Goal: Transaction & Acquisition: Purchase product/service

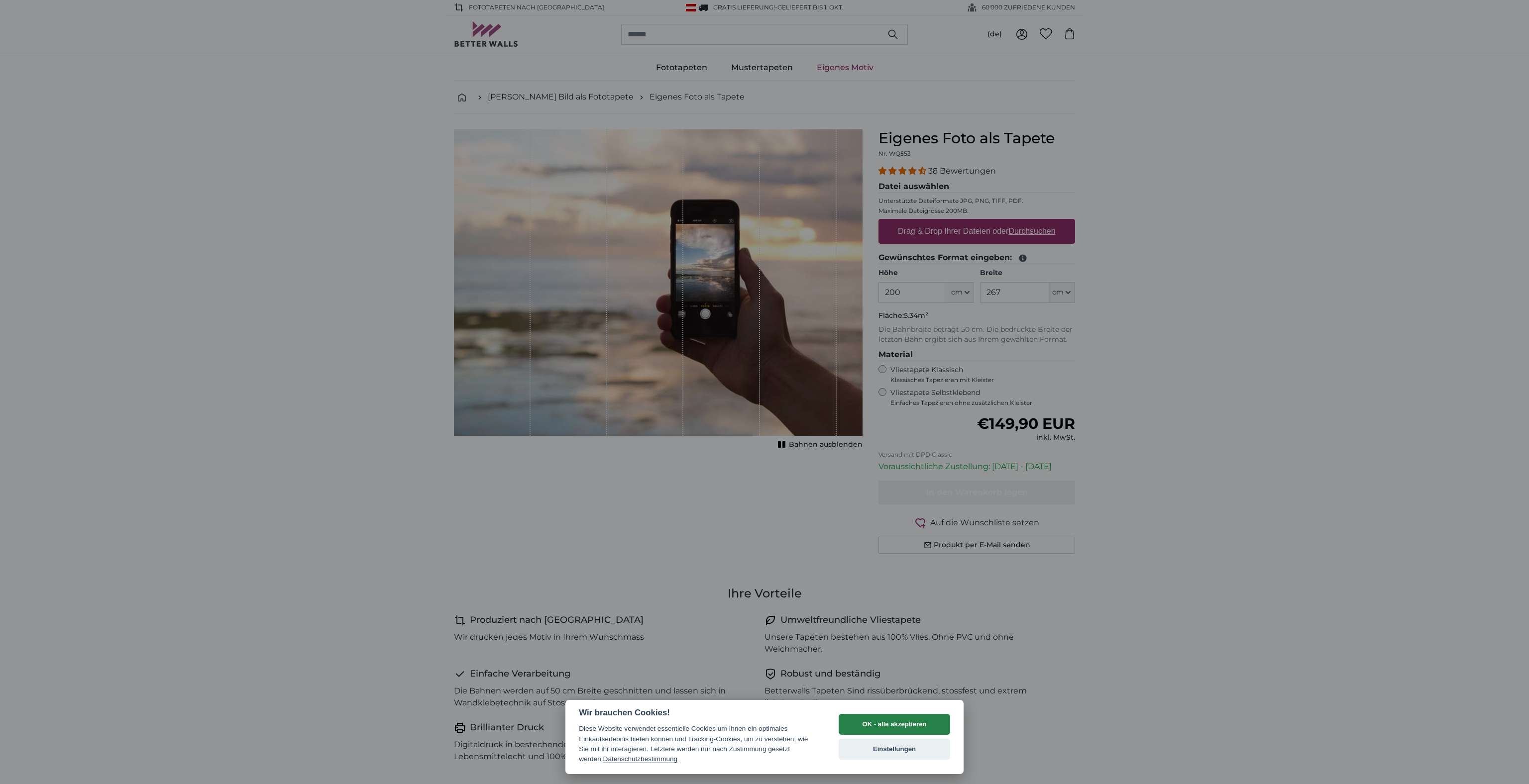
click at [912, 725] on button "OK - alle akzeptieren" at bounding box center [895, 724] width 111 height 21
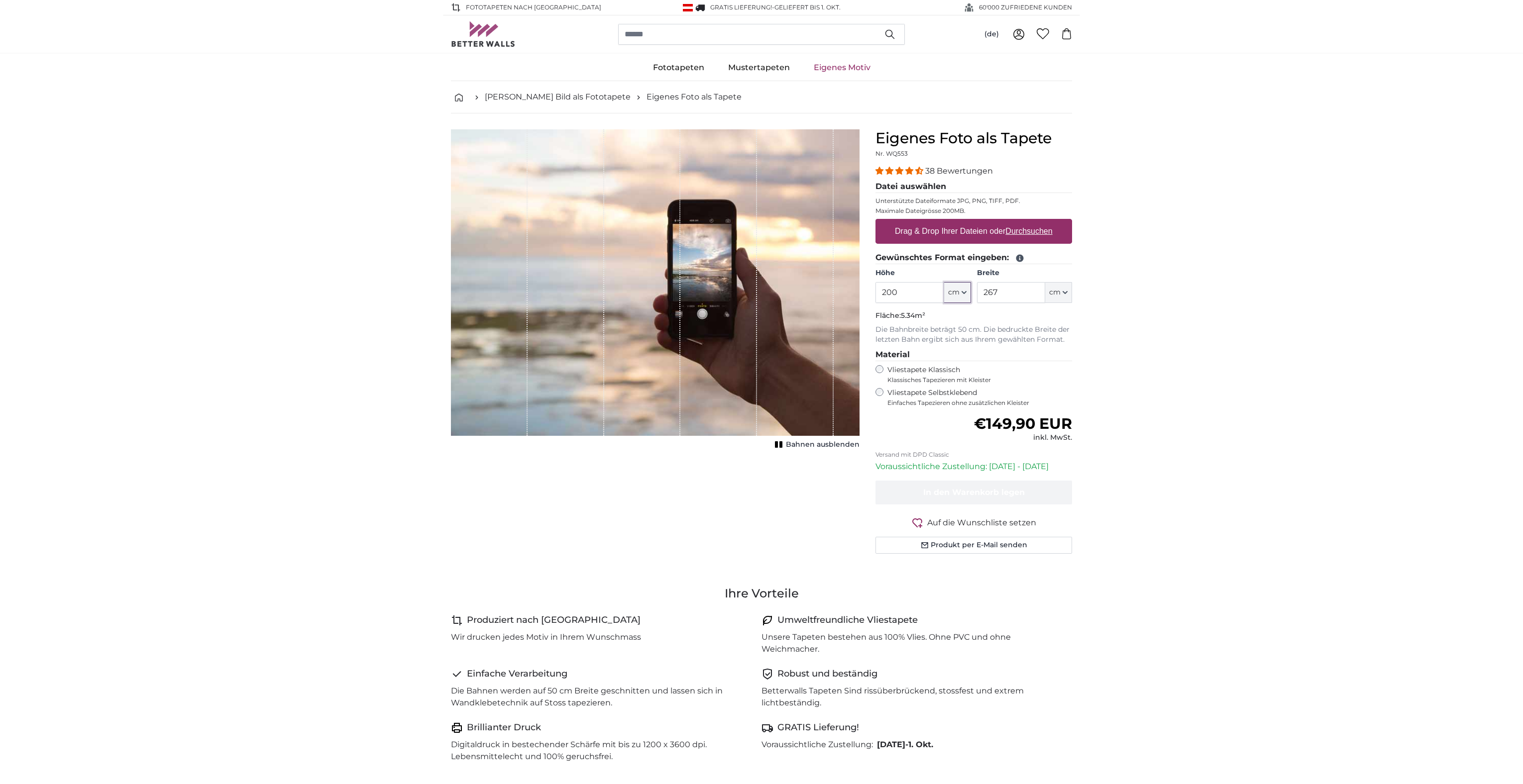
click at [962, 298] on button "cm" at bounding box center [957, 292] width 27 height 21
drag, startPoint x: 899, startPoint y: 290, endPoint x: 886, endPoint y: 290, distance: 13.0
click at [886, 290] on input "200" at bounding box center [909, 292] width 68 height 21
type input "275"
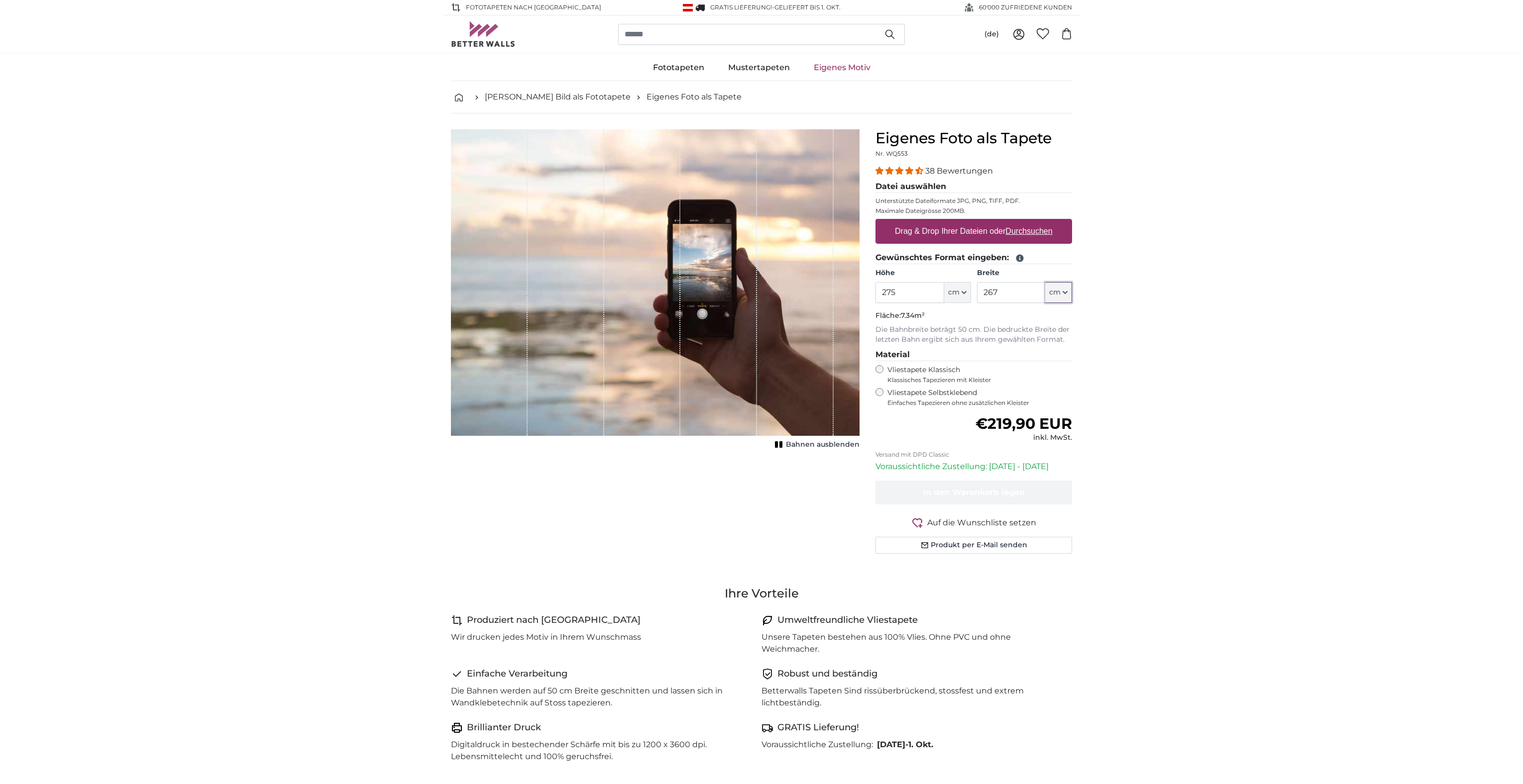
click at [1066, 294] on icon "button" at bounding box center [1065, 292] width 5 height 5
drag, startPoint x: 998, startPoint y: 290, endPoint x: 971, endPoint y: 292, distance: 27.1
click at [971, 292] on div "Höhe 275 ft cm Centimeter (cm) Inches (inch) Feet (ft. in.) Breite 267 ft cm Ce…" at bounding box center [974, 286] width 197 height 35
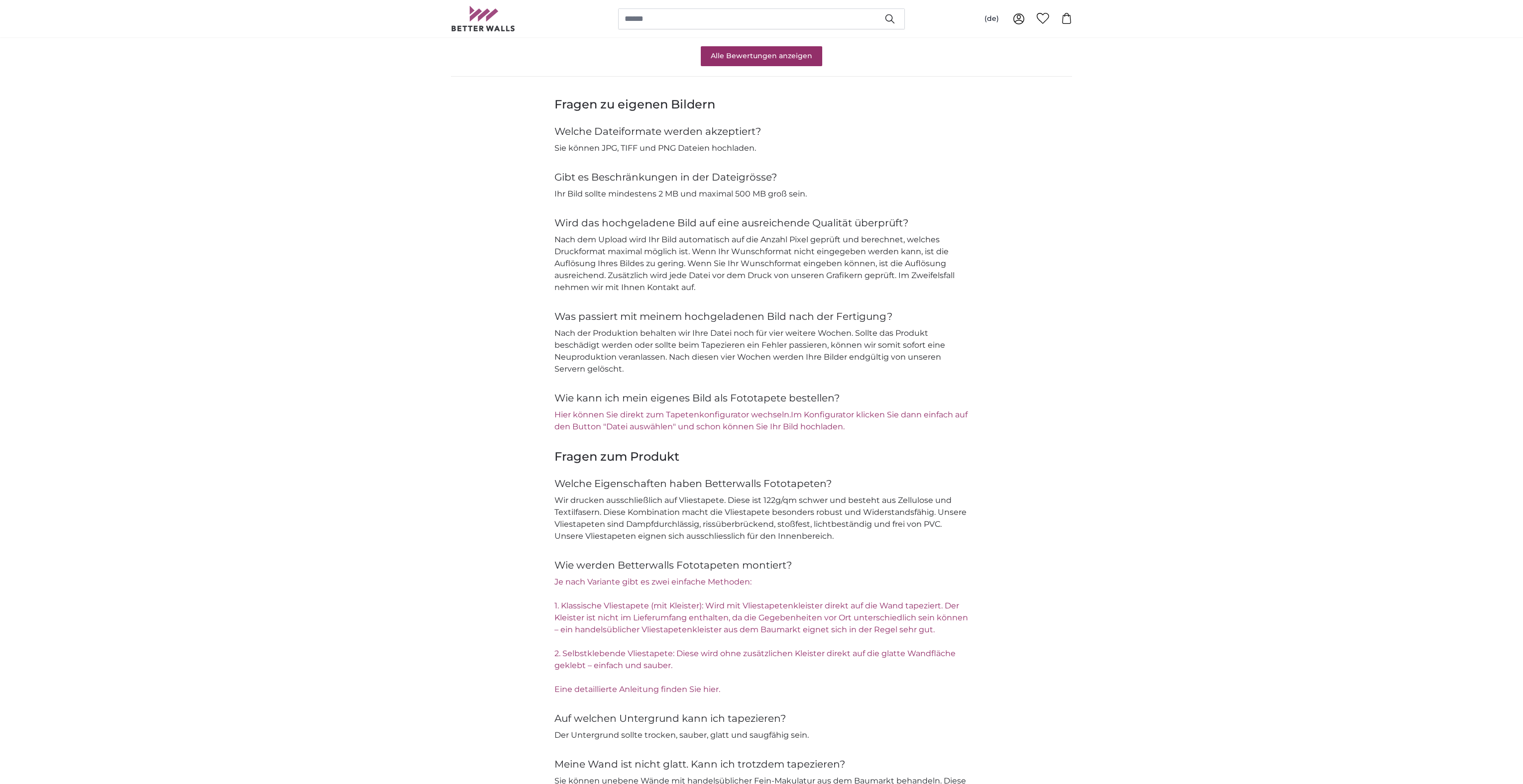
scroll to position [955, 0]
type input "400"
click at [778, 262] on p "Nach dem Upload wird Ihr Bild automatisch auf die Anzahl Pixel geprüft und bere…" at bounding box center [761, 268] width 414 height 60
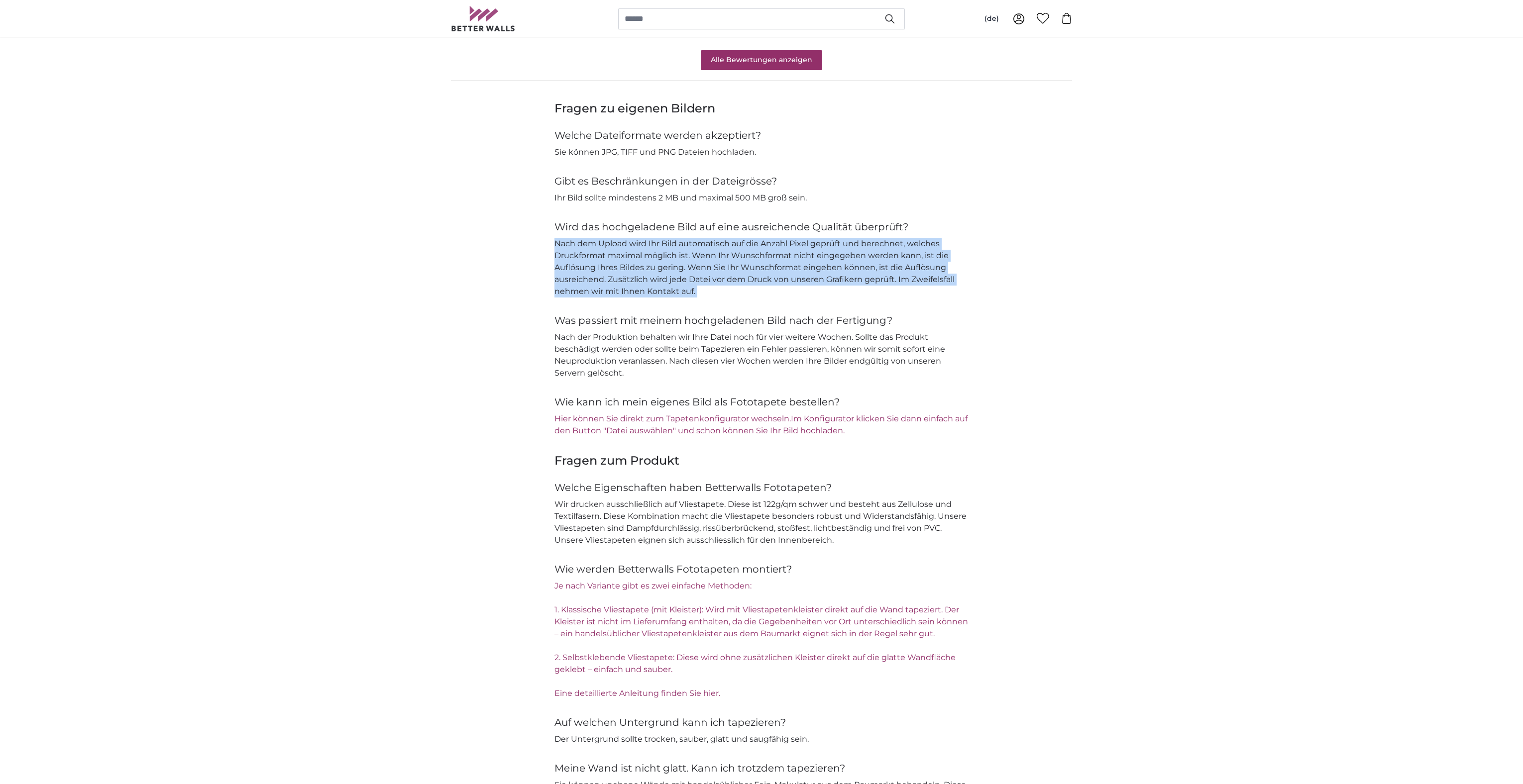
click at [778, 262] on p "Nach dem Upload wird Ihr Bild automatisch auf die Anzahl Pixel geprüft und bere…" at bounding box center [761, 268] width 414 height 60
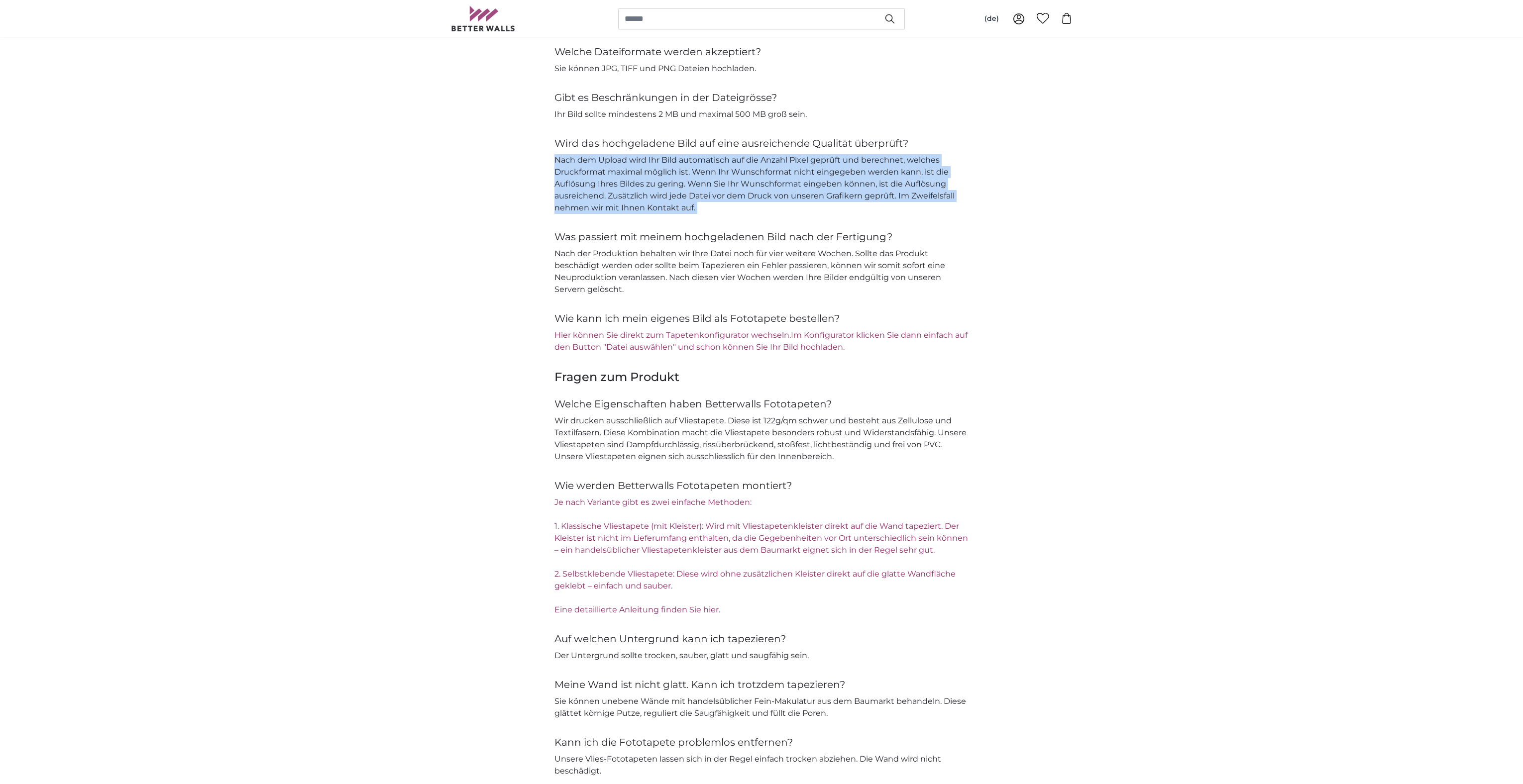
scroll to position [1051, 0]
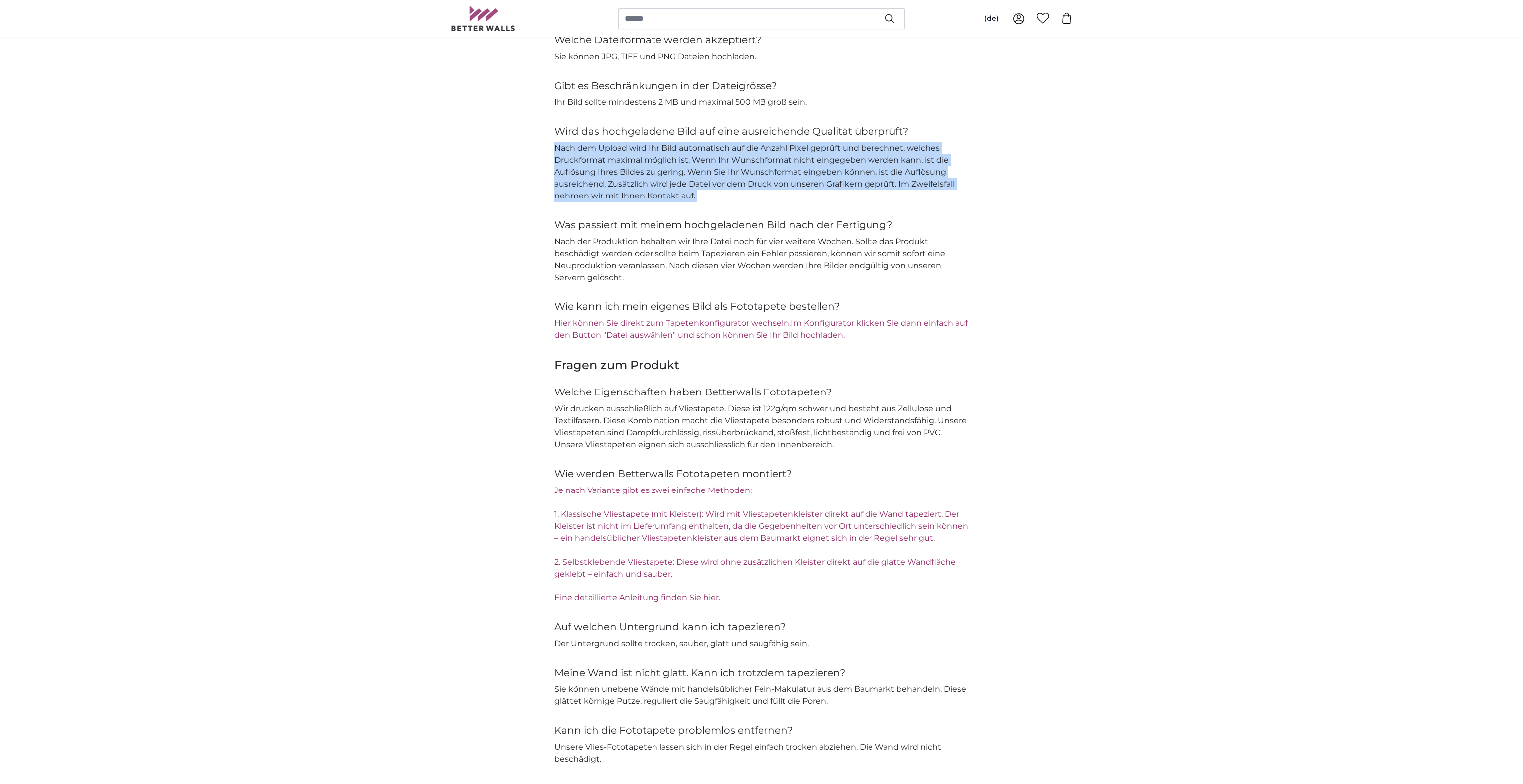
click at [669, 198] on p "Nach dem Upload wird Ihr Bild automatisch auf die Anzahl Pixel geprüft und bere…" at bounding box center [761, 172] width 414 height 60
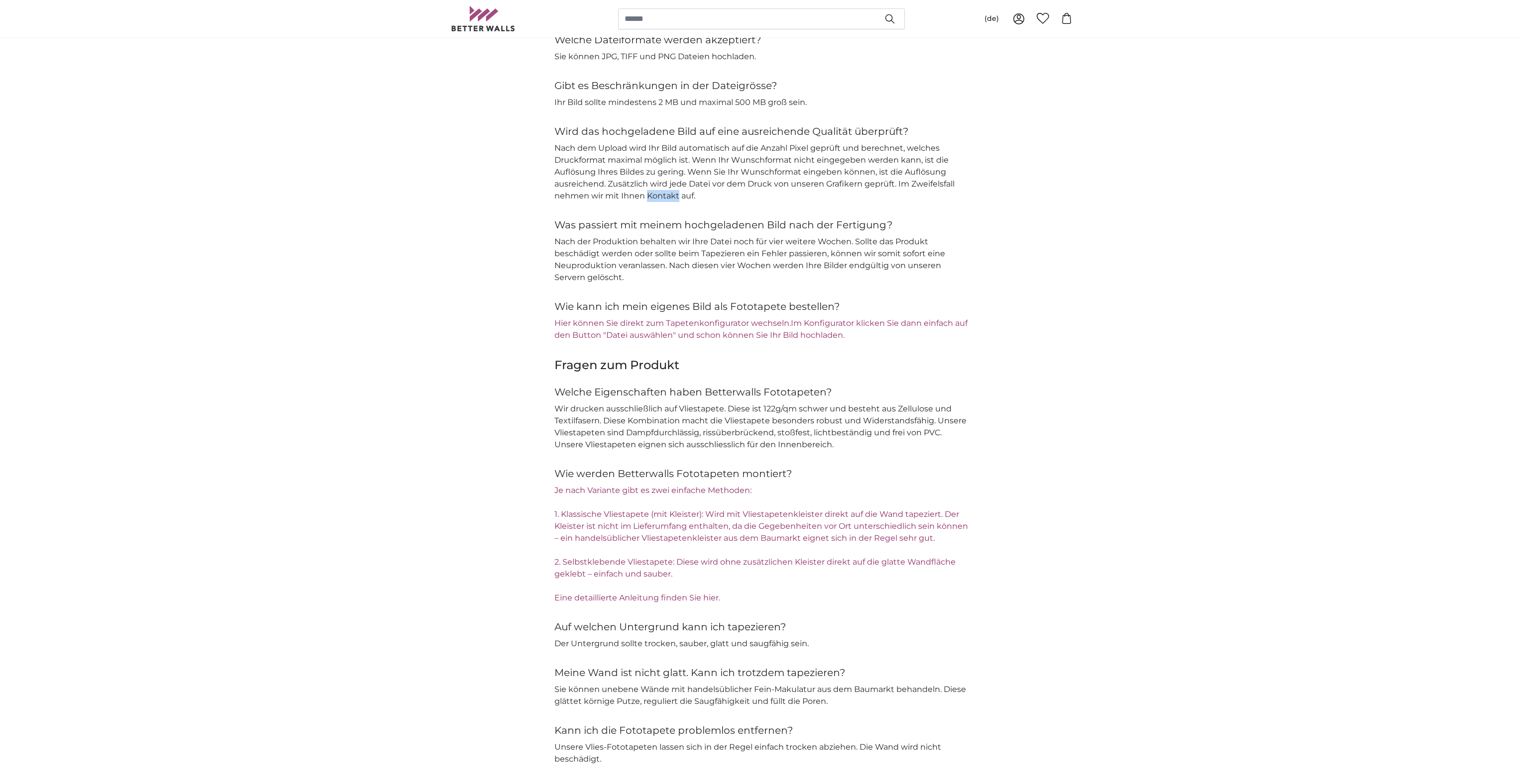
click at [669, 198] on p "Nach dem Upload wird Ihr Bild automatisch auf die Anzahl Pixel geprüft und bere…" at bounding box center [761, 172] width 414 height 60
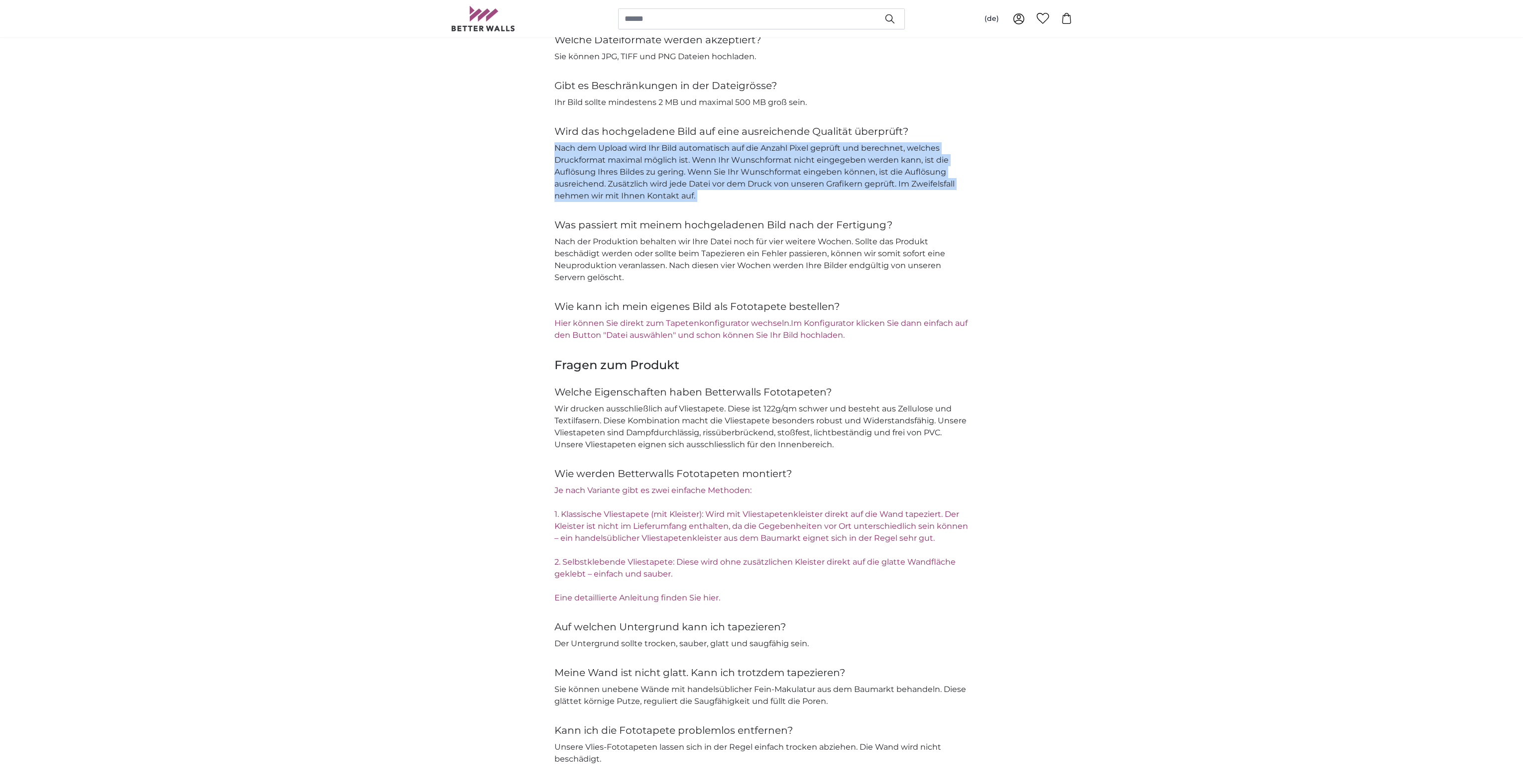
click at [669, 198] on p "Nach dem Upload wird Ihr Bild automatisch auf die Anzahl Pixel geprüft und bere…" at bounding box center [761, 172] width 414 height 60
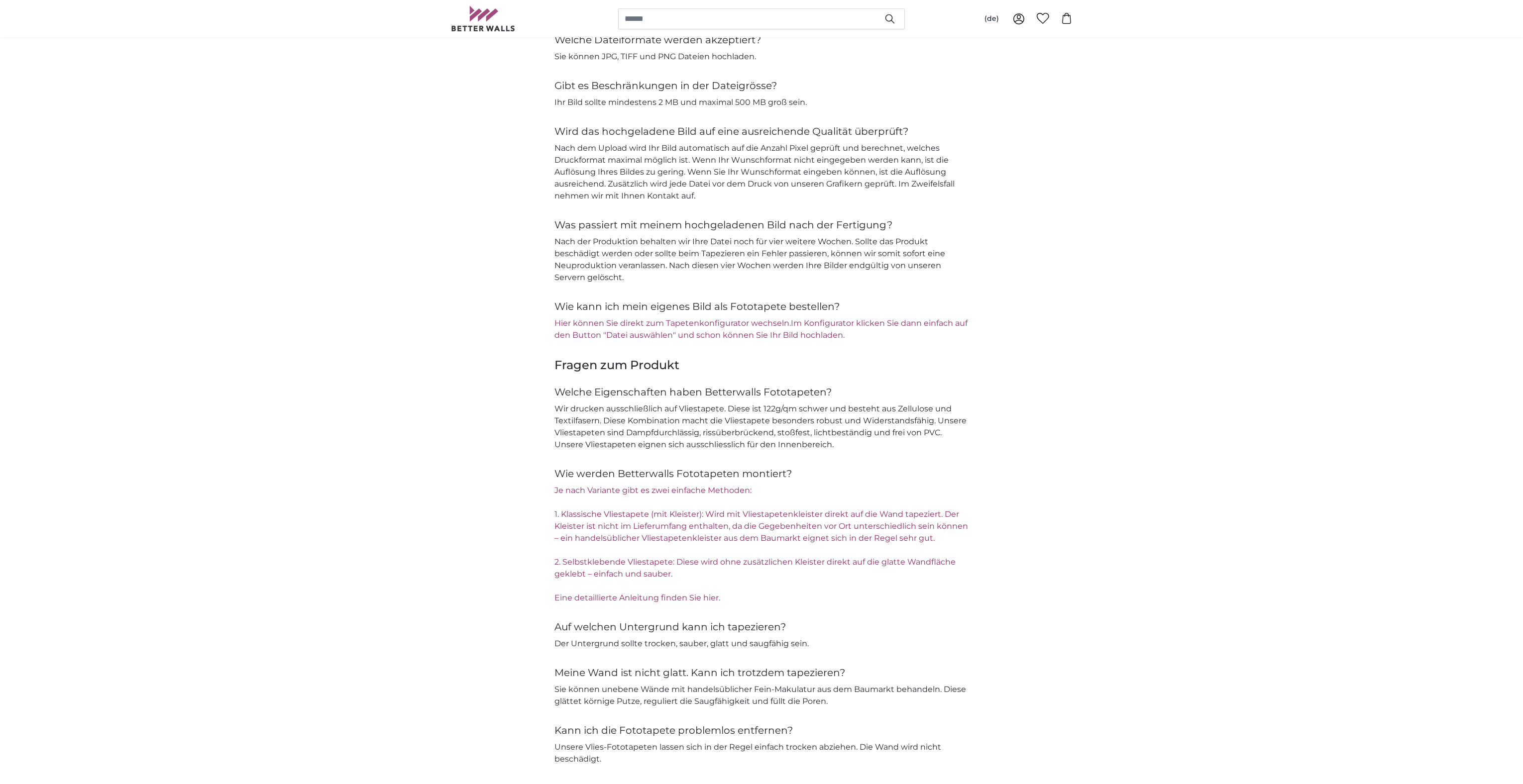
click at [662, 243] on p "Nach der Produktion behalten wir Ihre Datei noch für vier weitere Wochen. Sollt…" at bounding box center [761, 260] width 414 height 48
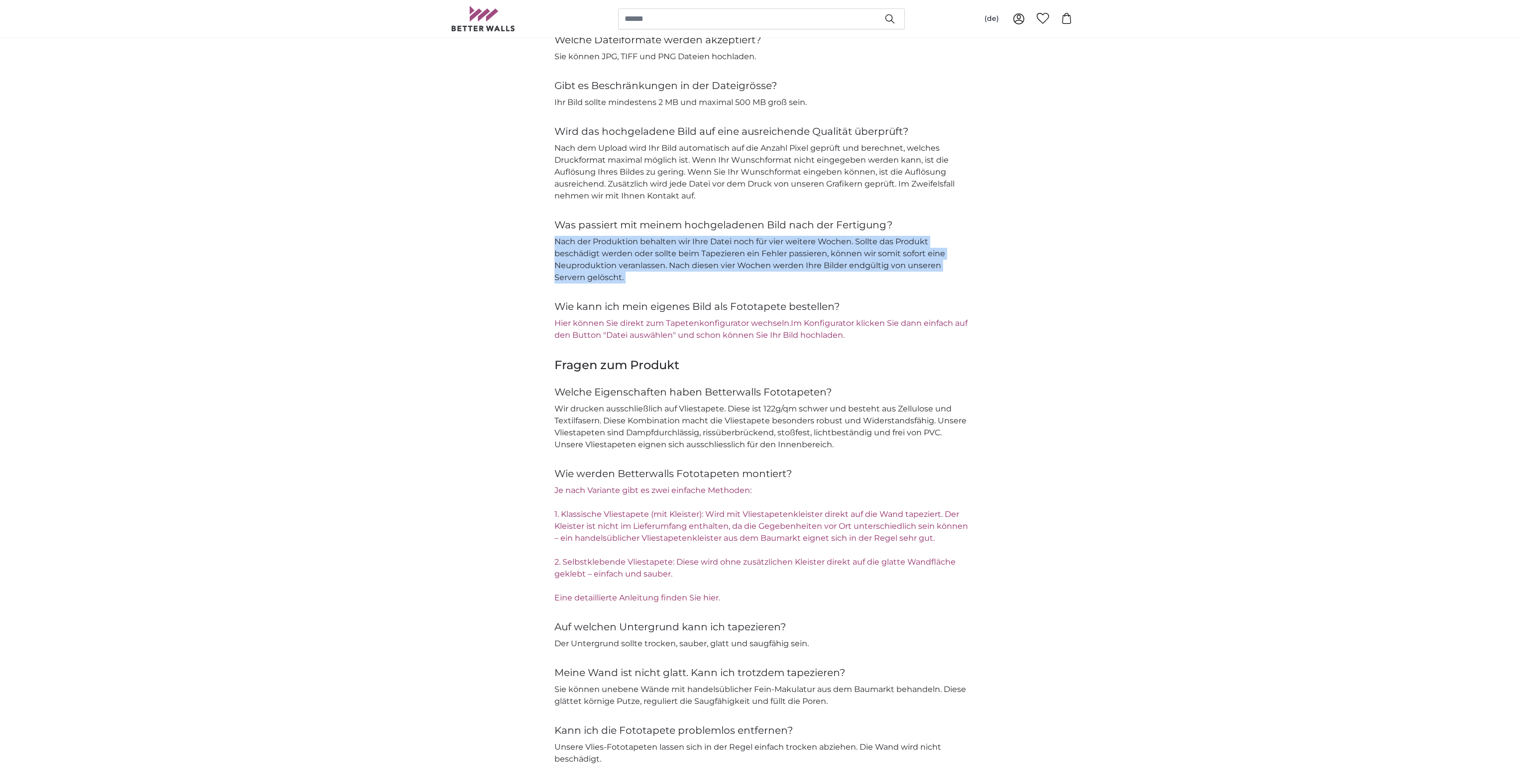
click at [662, 243] on p "Nach der Produktion behalten wir Ihre Datei noch für vier weitere Wochen. Sollt…" at bounding box center [761, 260] width 414 height 48
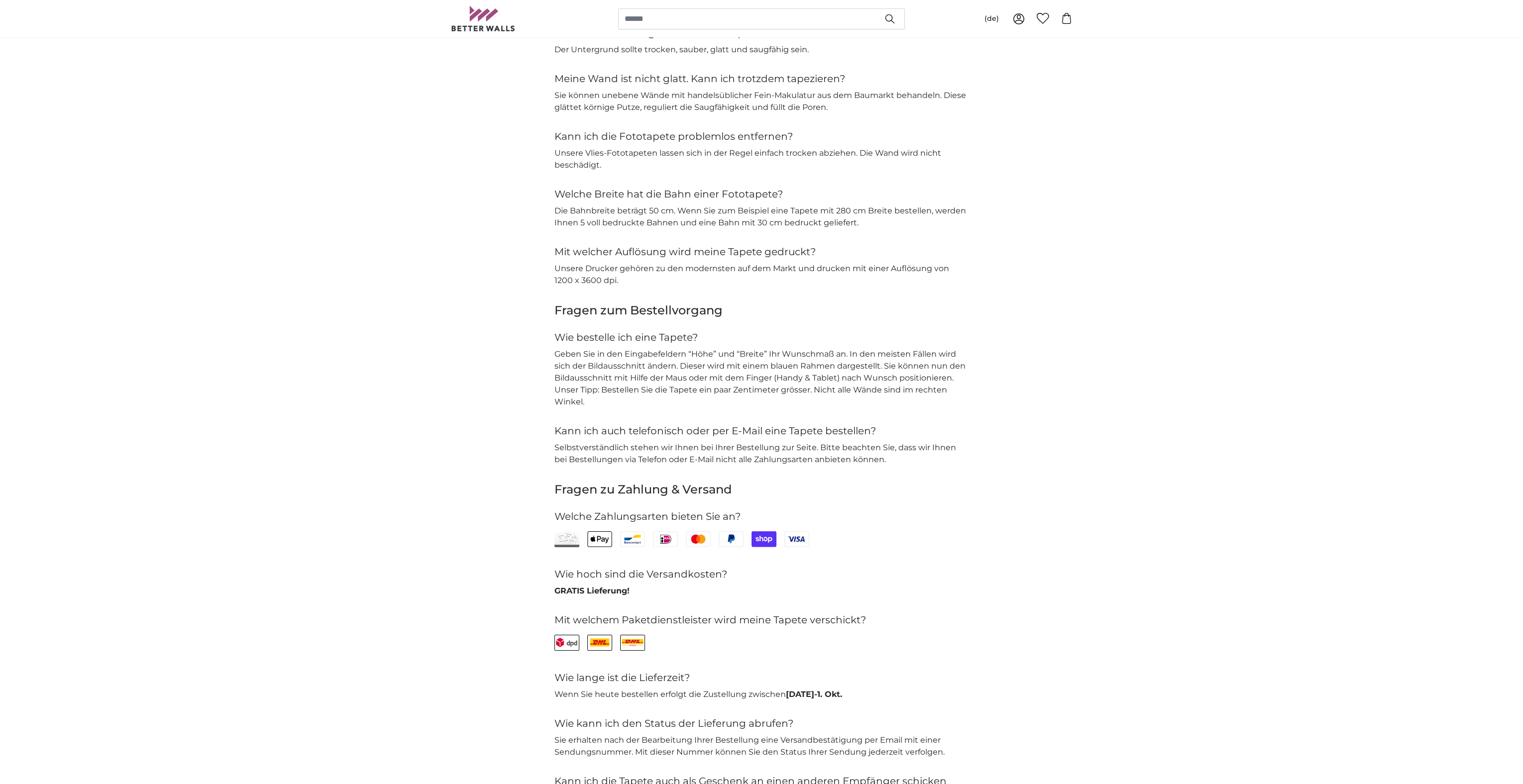
scroll to position [1672, 0]
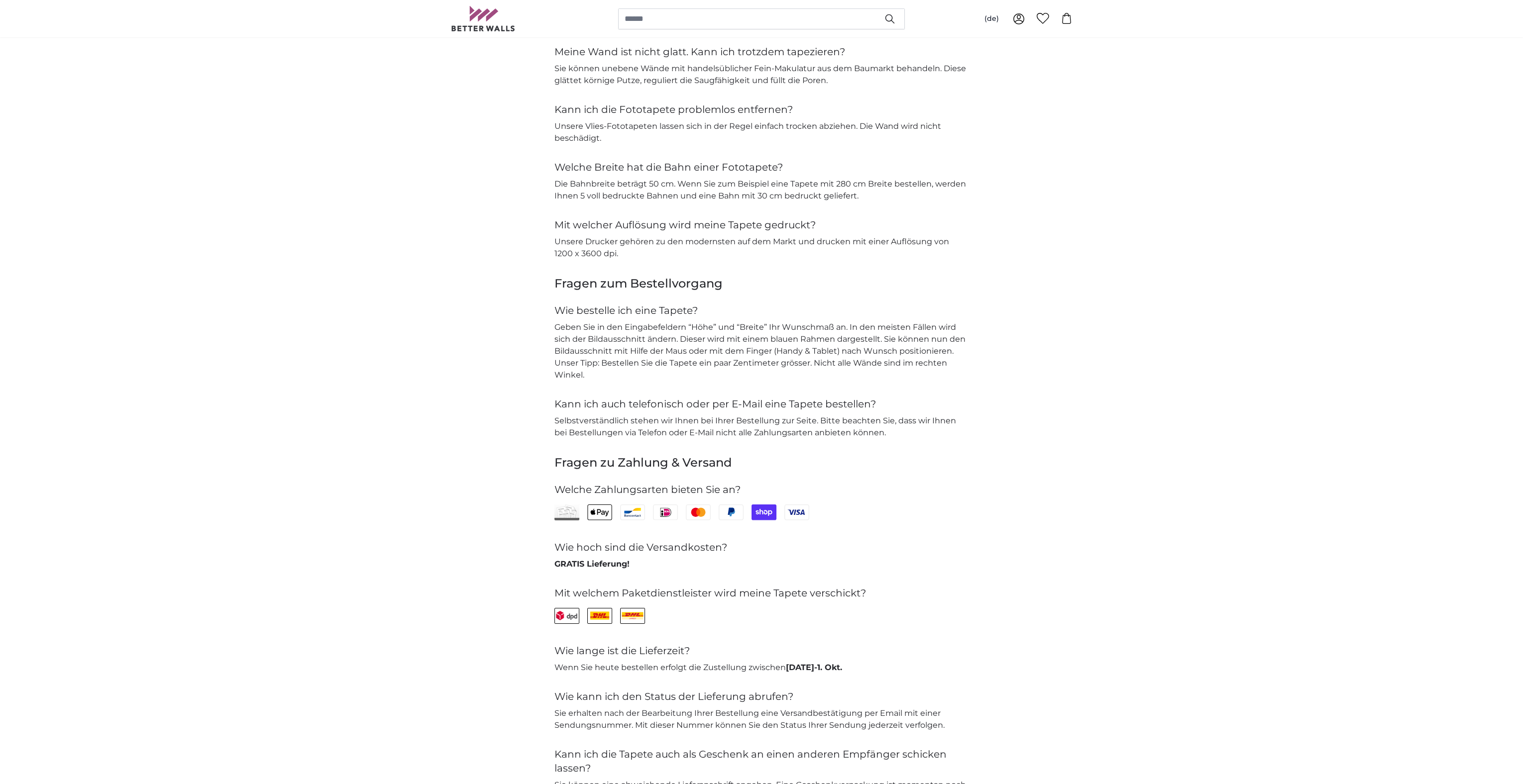
click at [770, 241] on p "Unsere Drucker gehören zu den modernsten auf dem Markt und drucken mit einer Au…" at bounding box center [761, 248] width 414 height 24
click at [723, 225] on h4 "Mit welcher Auflösung wird meine Tapete gedruckt?" at bounding box center [761, 225] width 414 height 14
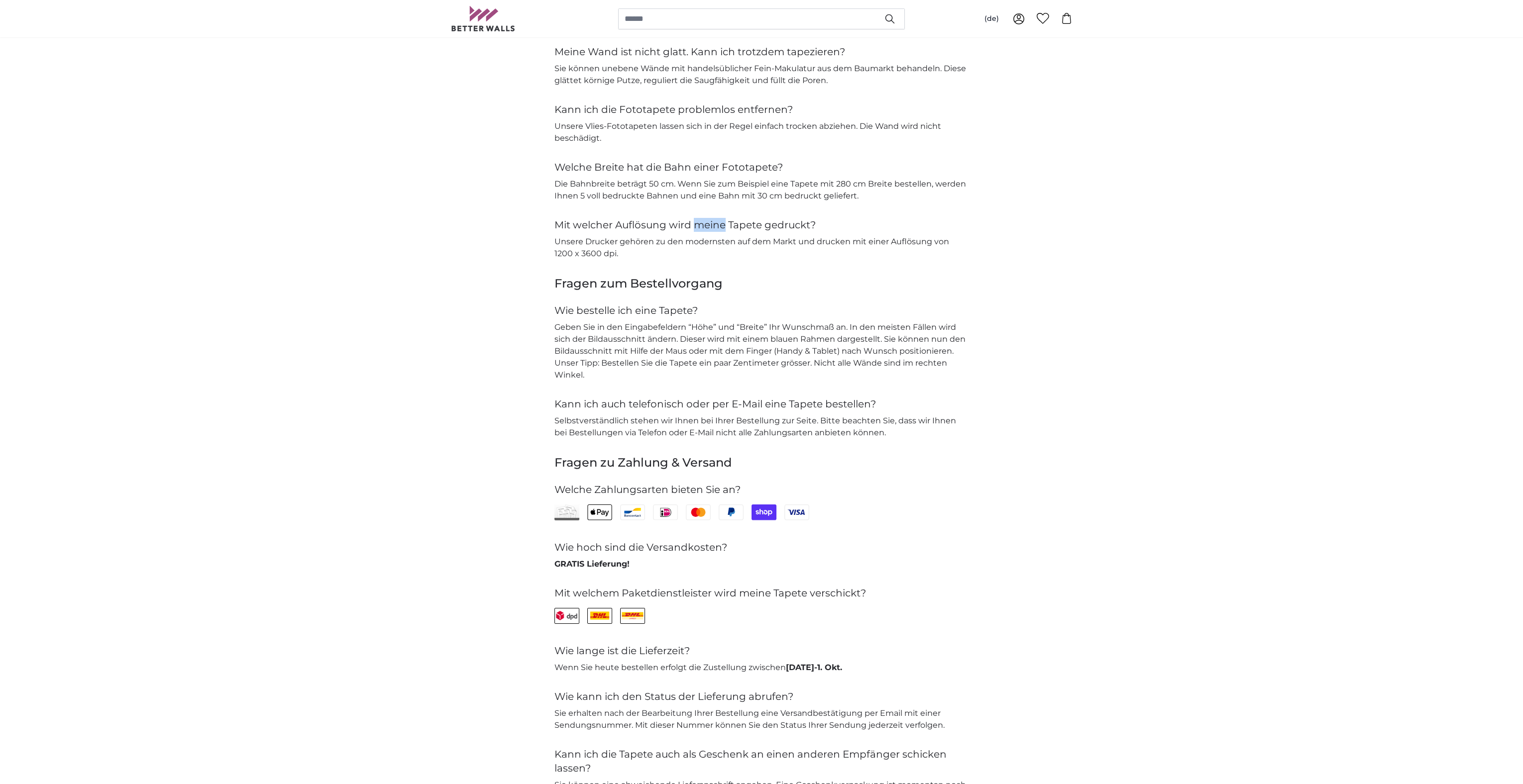
click at [723, 225] on h4 "Mit welcher Auflösung wird meine Tapete gedruckt?" at bounding box center [761, 225] width 414 height 14
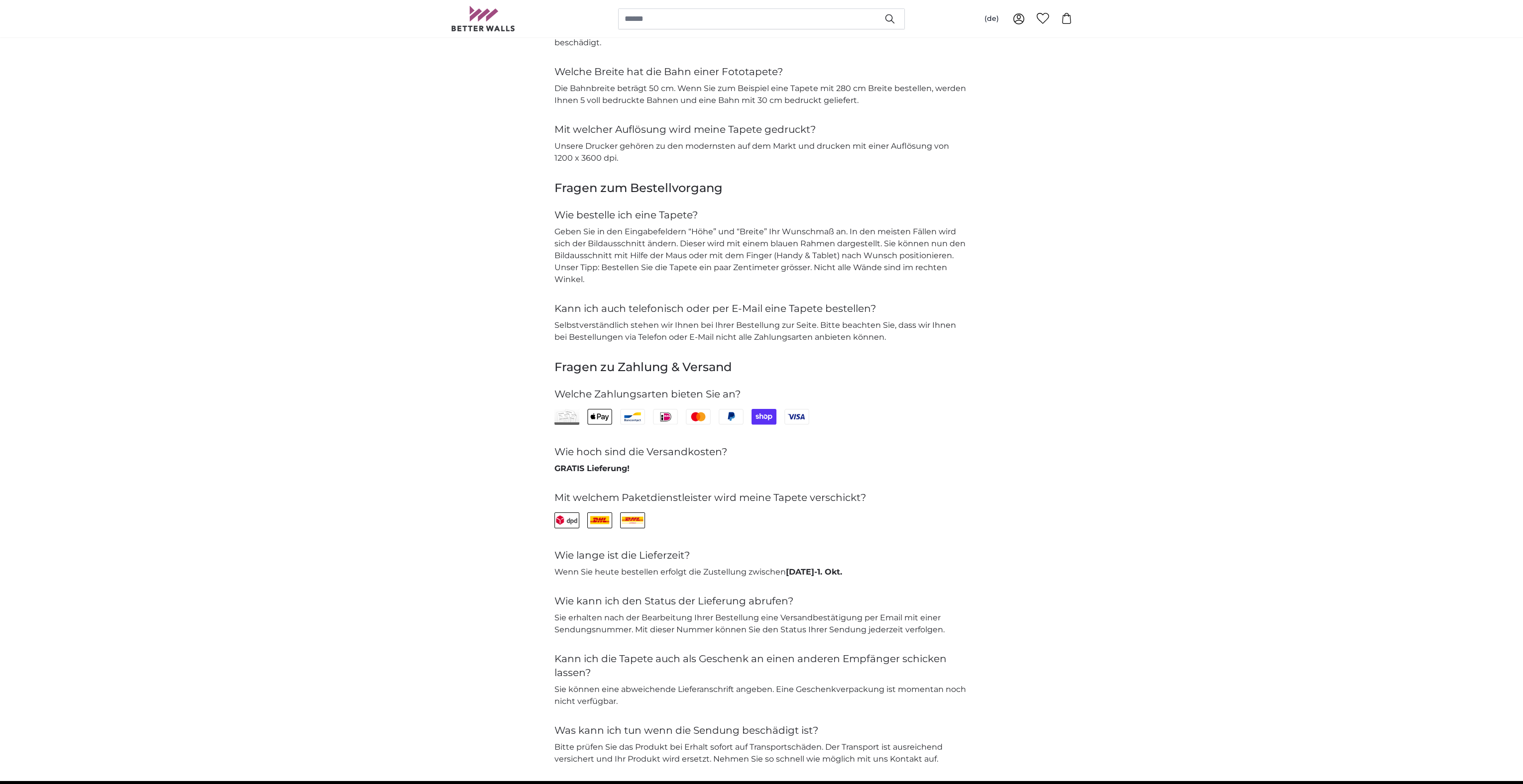
click at [669, 265] on p "Geben Sie in den Eingabefeldern “Höhe” und “Breite” Ihr Wunschmaß an. In den me…" at bounding box center [761, 256] width 414 height 60
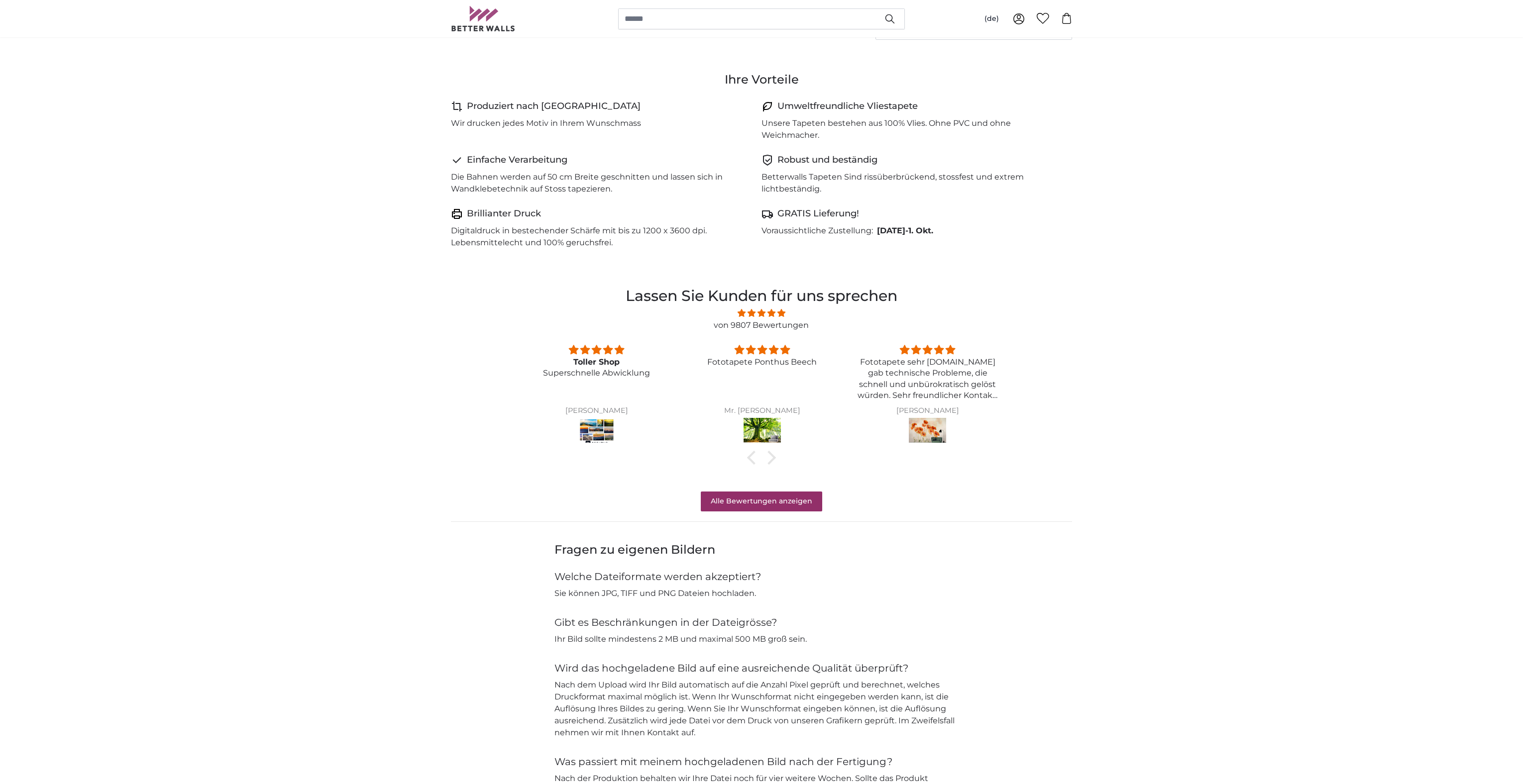
scroll to position [275, 0]
